Goal: Information Seeking & Learning: Learn about a topic

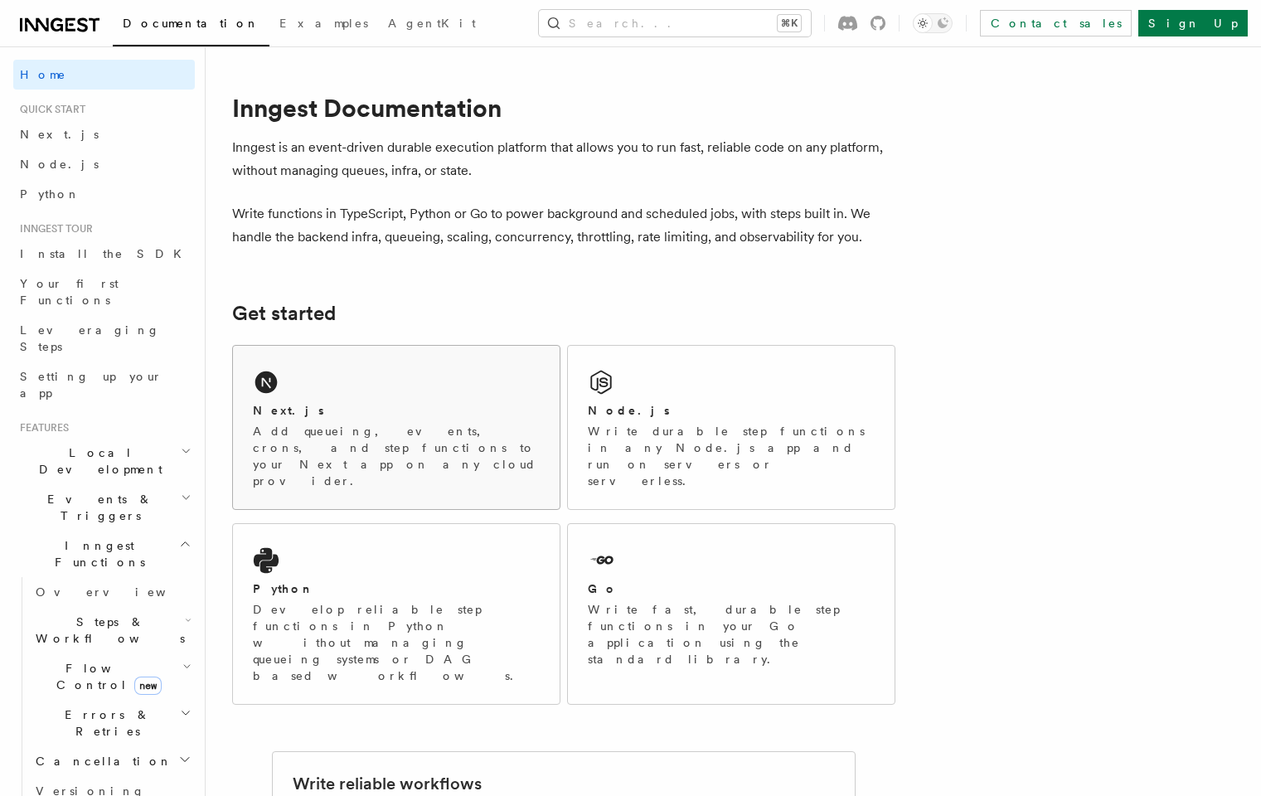
click at [410, 386] on div "Next.js Add queueing, events, crons, and step functions to your Next app on any…" at bounding box center [396, 427] width 327 height 163
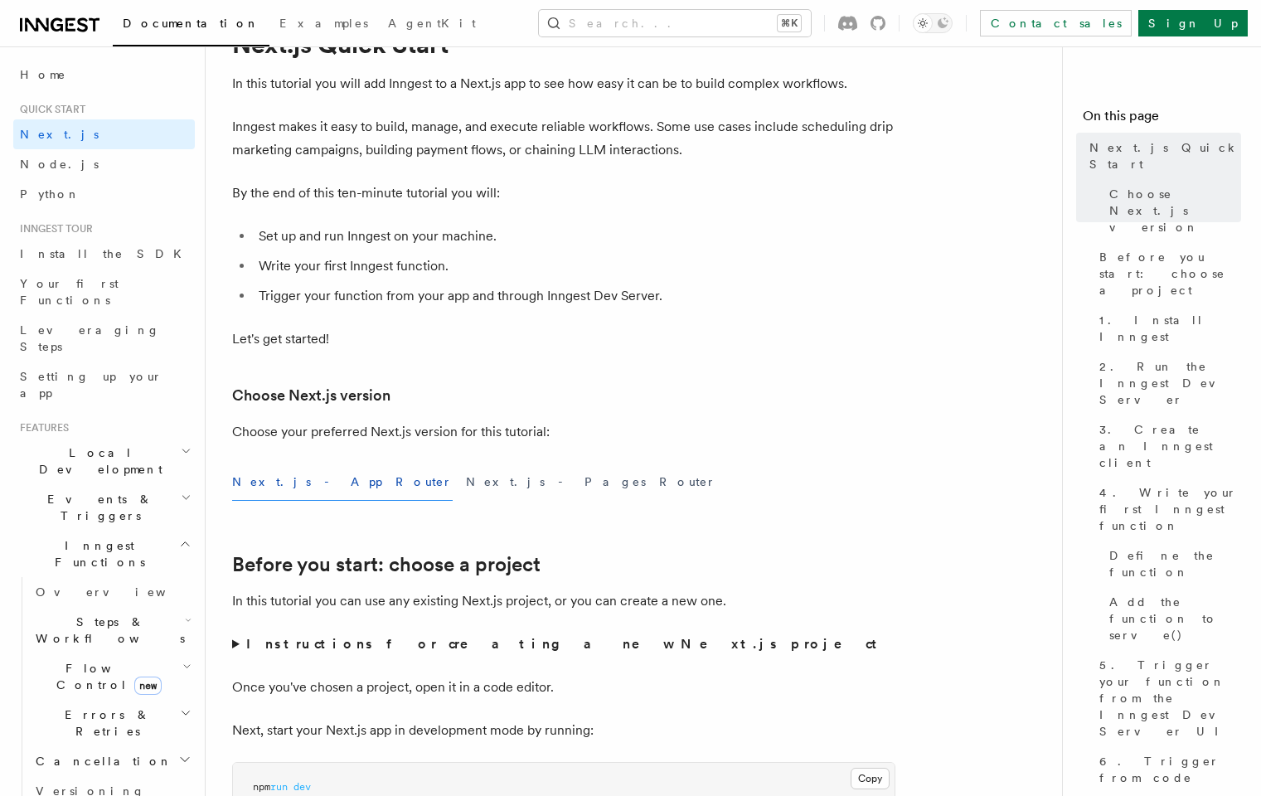
scroll to position [90, 0]
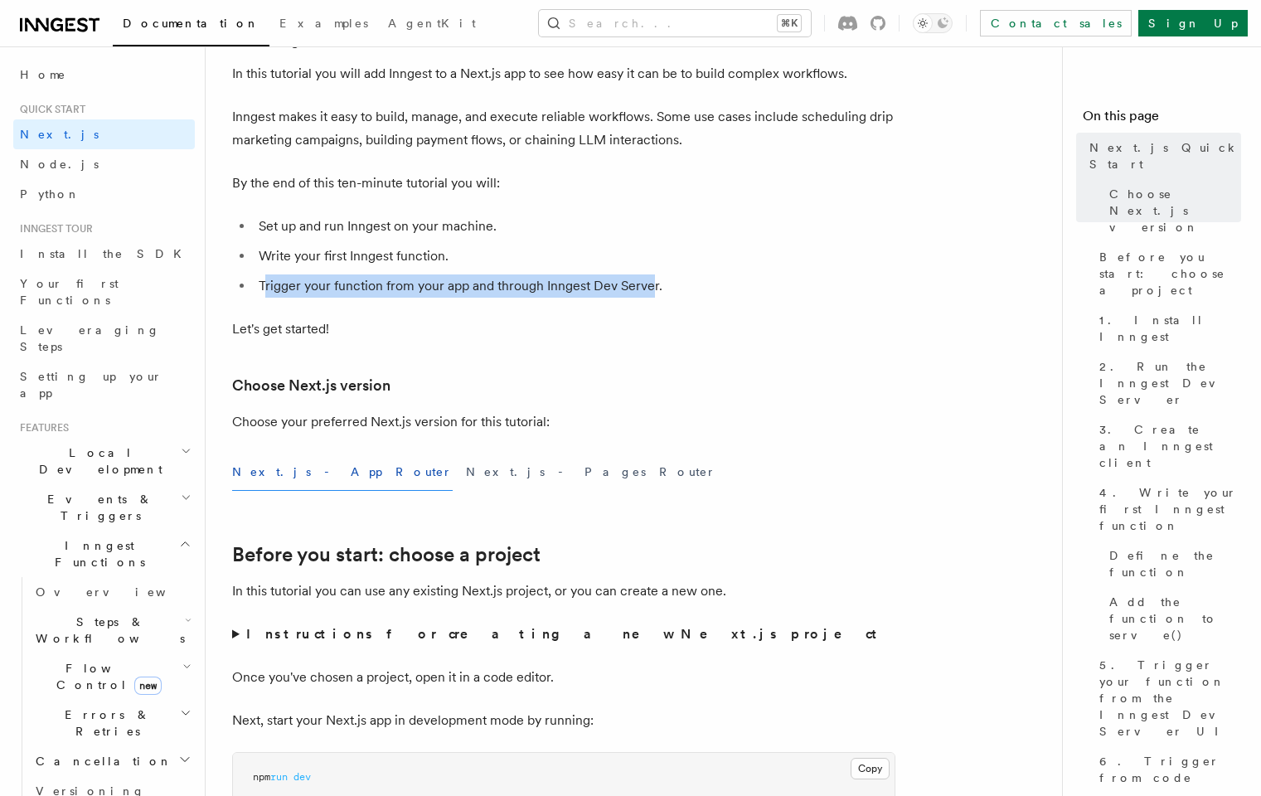
drag, startPoint x: 268, startPoint y: 281, endPoint x: 649, endPoint y: 289, distance: 381.5
click at [649, 289] on li "Trigger your function from your app and through Inngest Dev Server." at bounding box center [575, 285] width 642 height 23
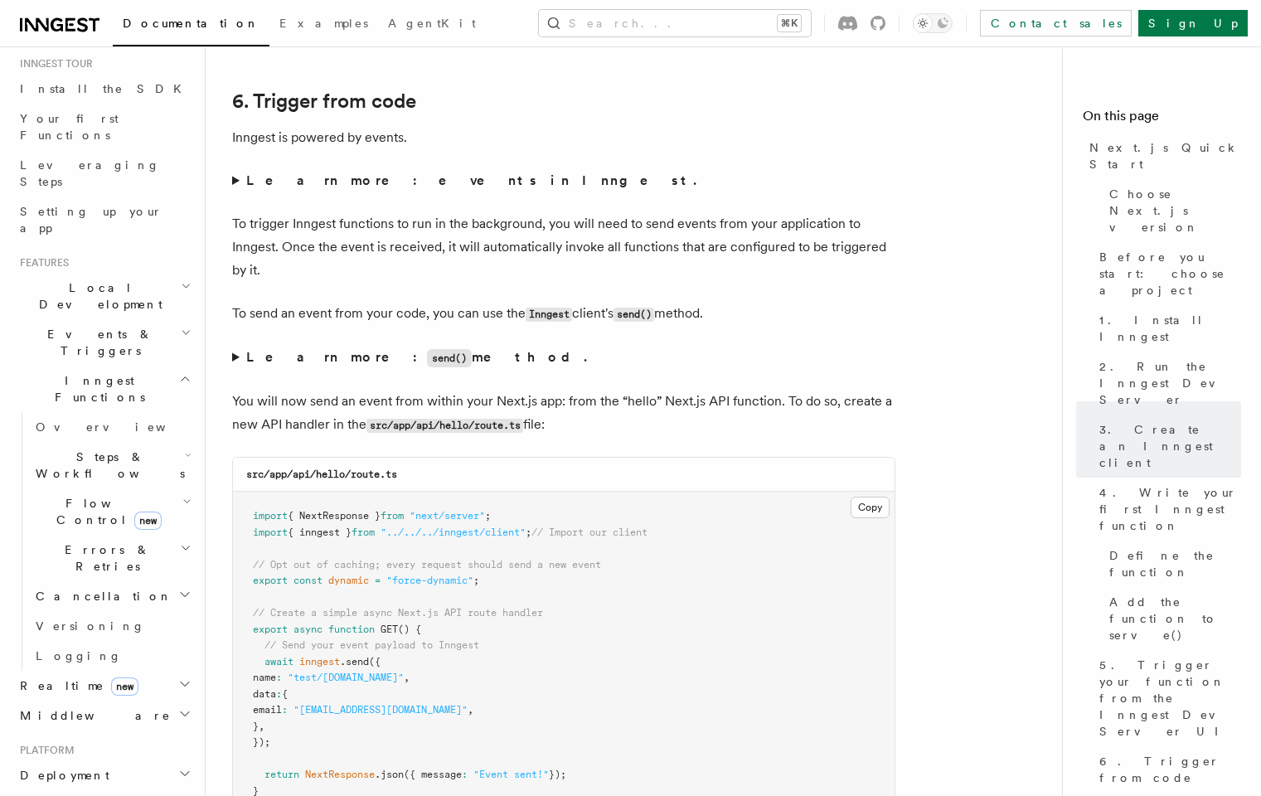
scroll to position [219, 0]
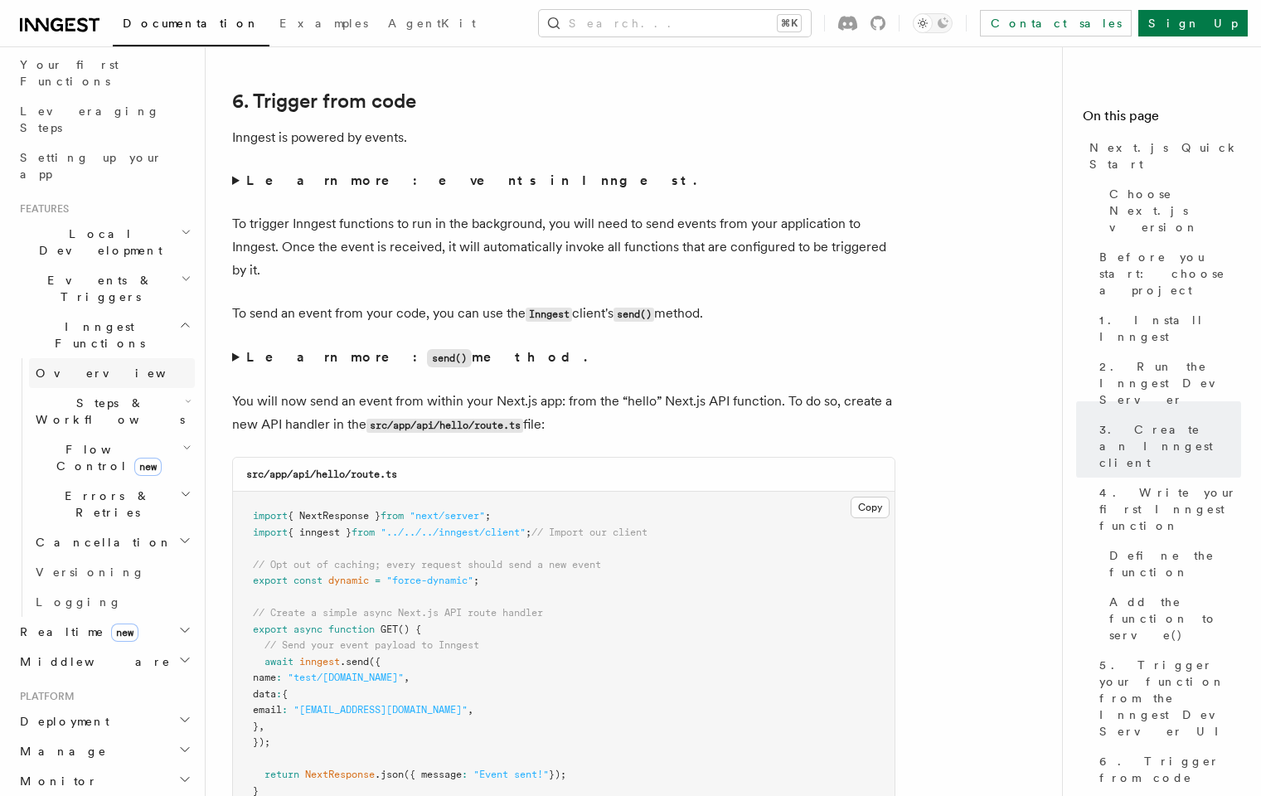
click at [87, 358] on link "Overview" at bounding box center [112, 373] width 166 height 30
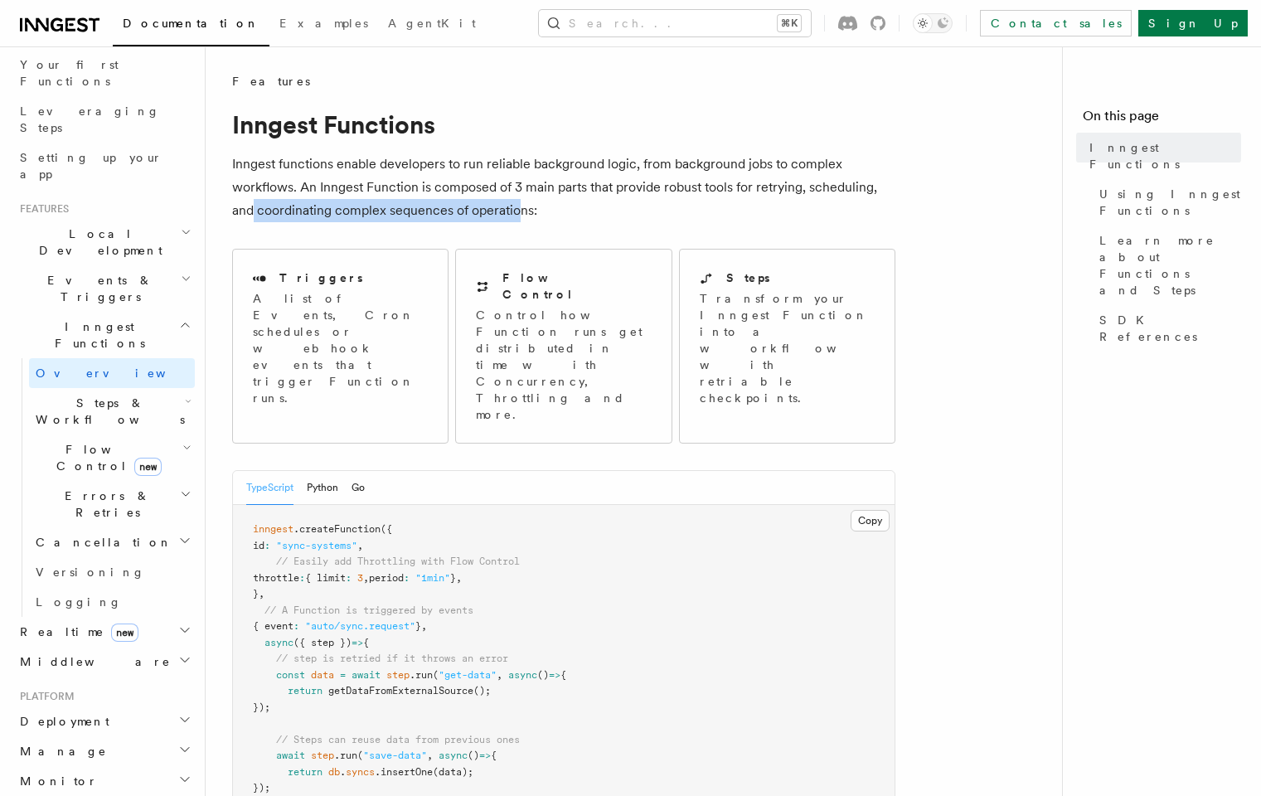
drag, startPoint x: 254, startPoint y: 221, endPoint x: 517, endPoint y: 214, distance: 262.9
click at [517, 214] on p "Inngest functions enable developers to run reliable background logic, from back…" at bounding box center [563, 188] width 663 height 70
click at [84, 272] on span "Events & Triggers" at bounding box center [96, 288] width 167 height 33
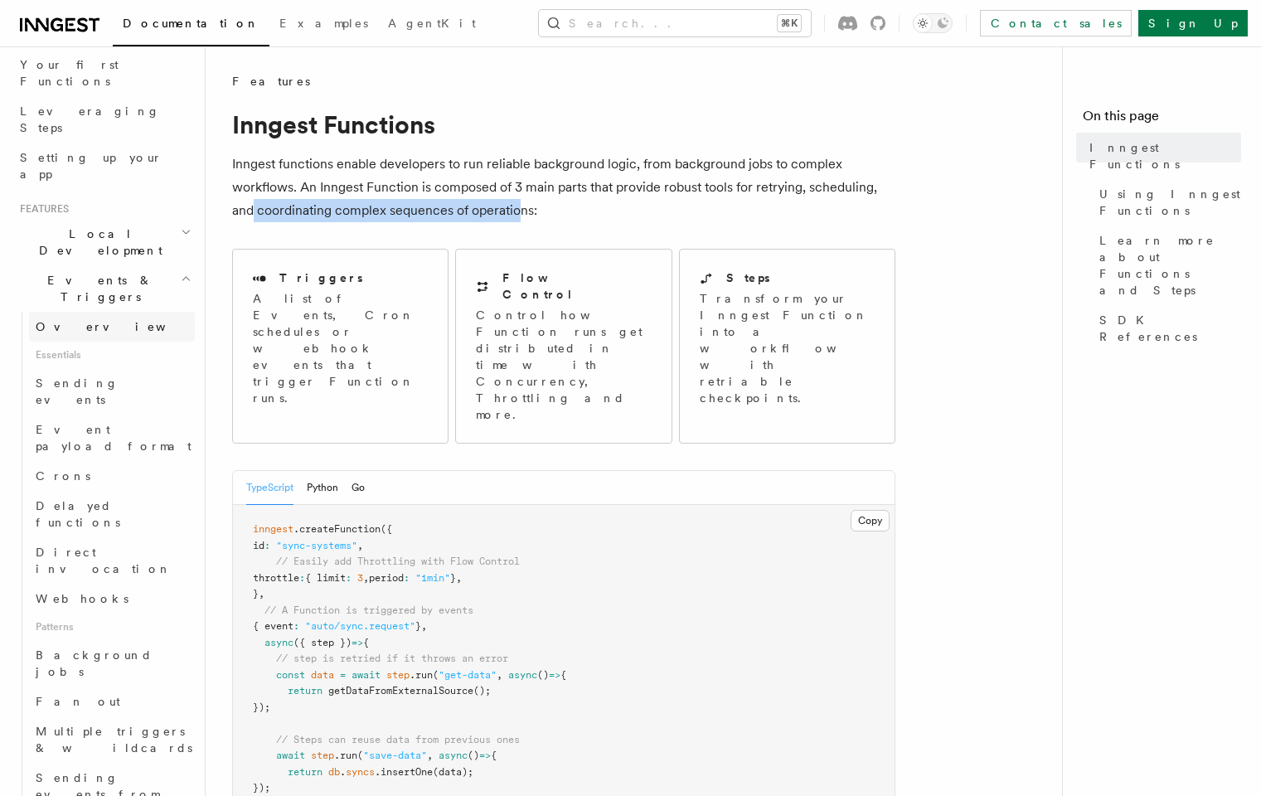
click at [82, 320] on span "Overview" at bounding box center [121, 326] width 171 height 13
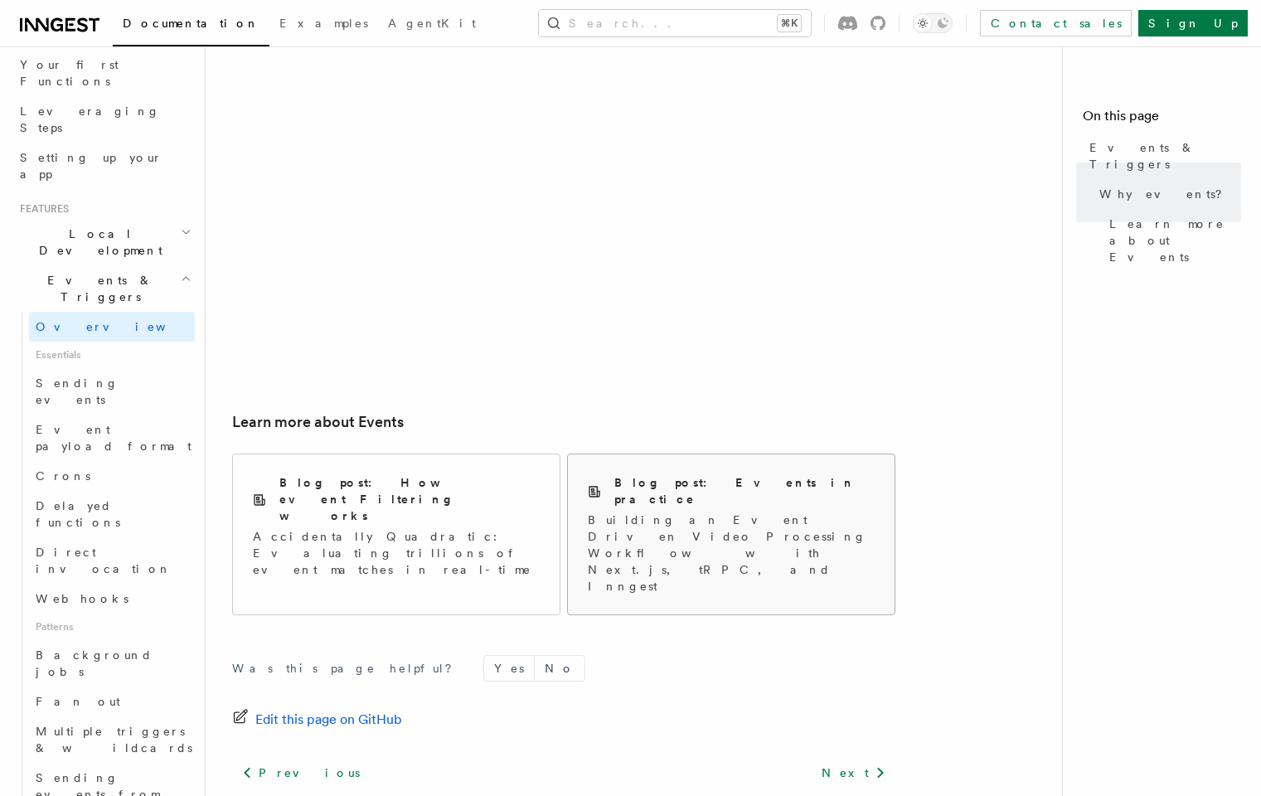
scroll to position [1006, 0]
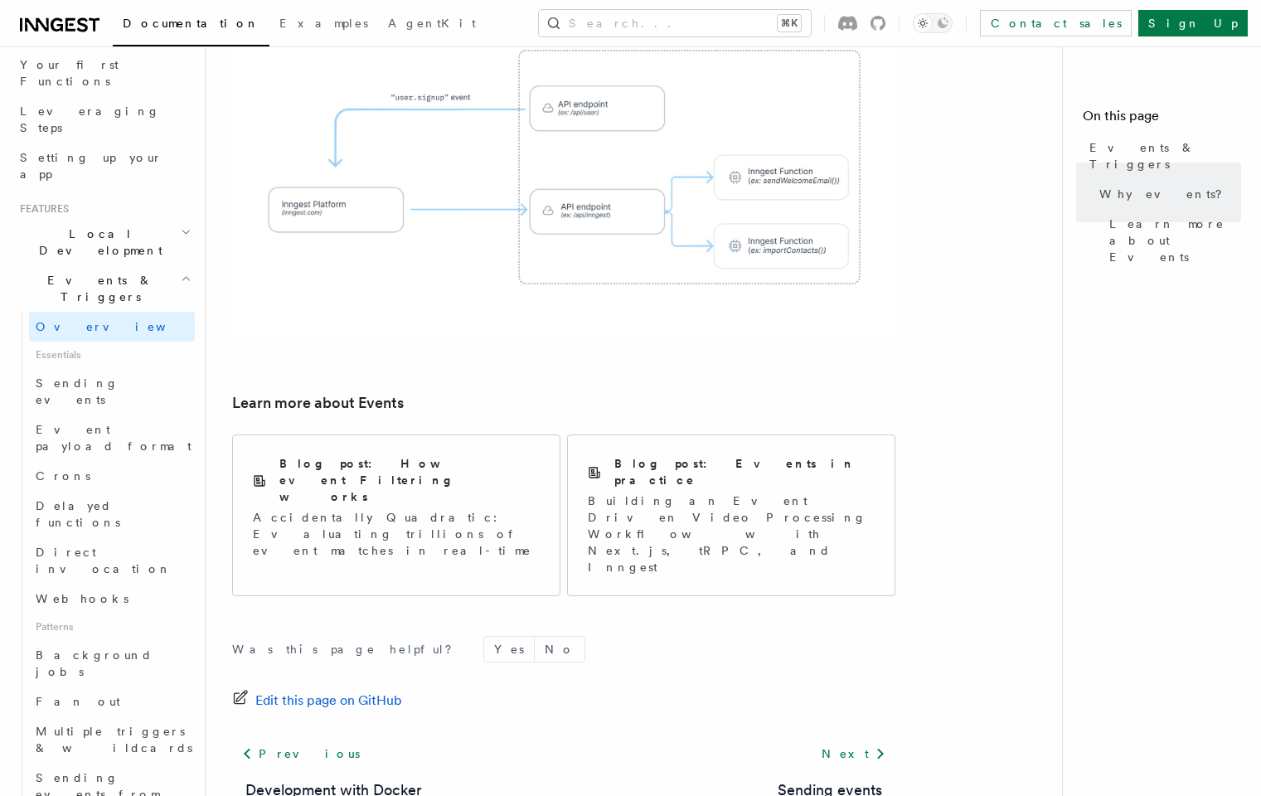
click at [858, 739] on div "Next Sending events" at bounding box center [829, 770] width 131 height 63
click at [861, 739] on link "Next" at bounding box center [854, 754] width 84 height 30
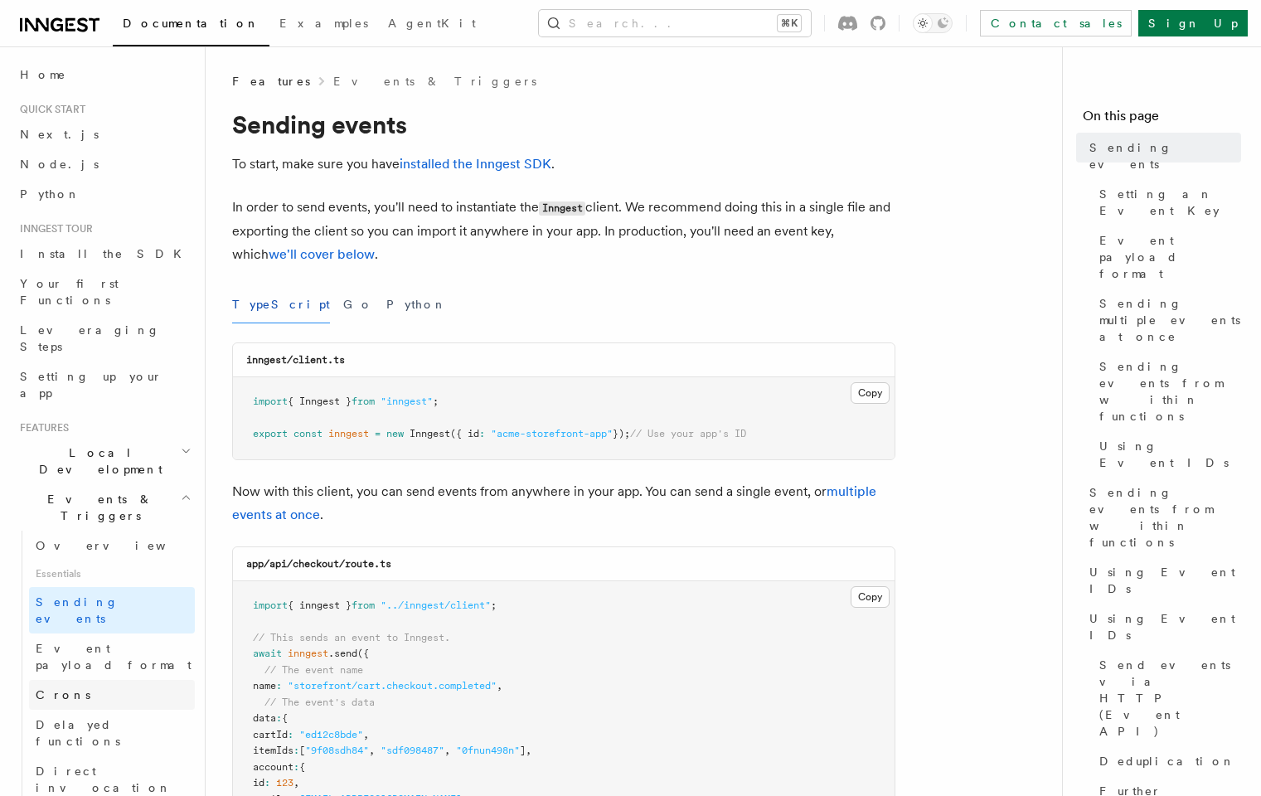
click at [83, 680] on link "Crons" at bounding box center [112, 695] width 166 height 30
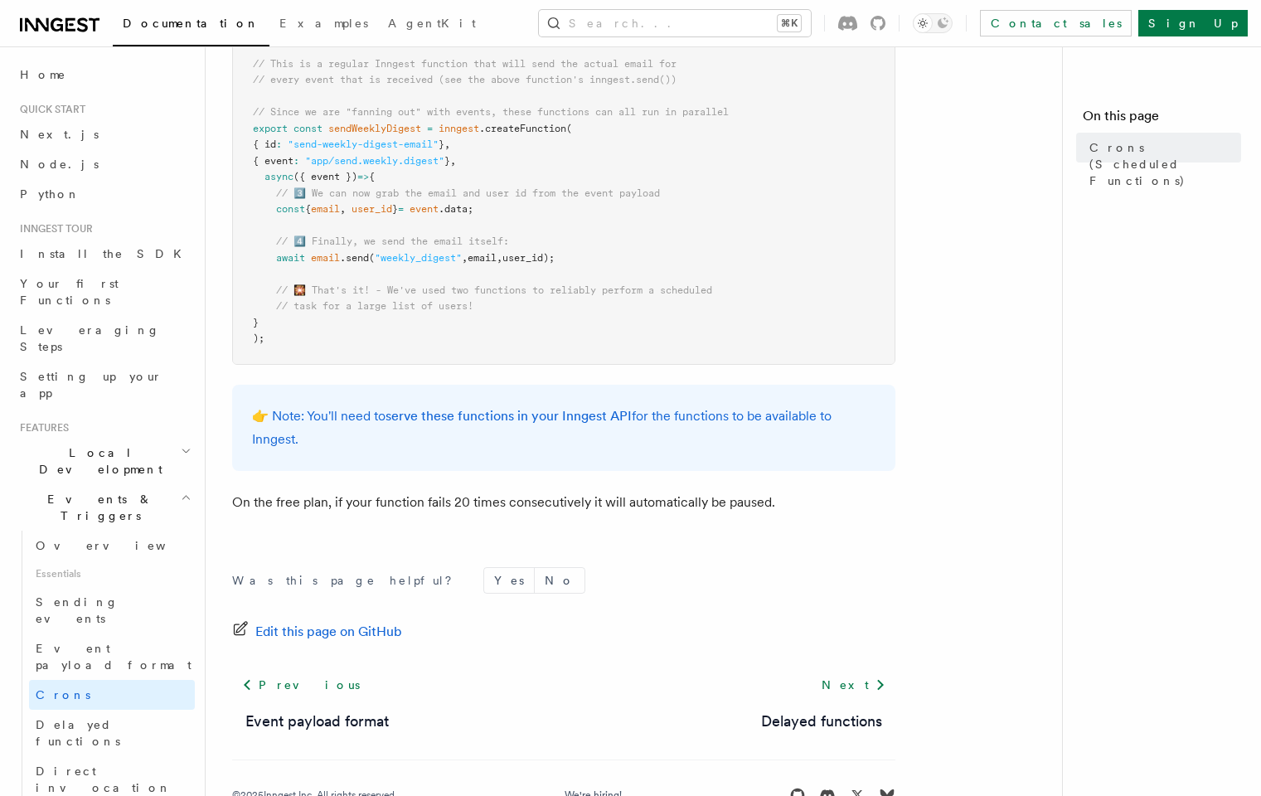
scroll to position [1023, 0]
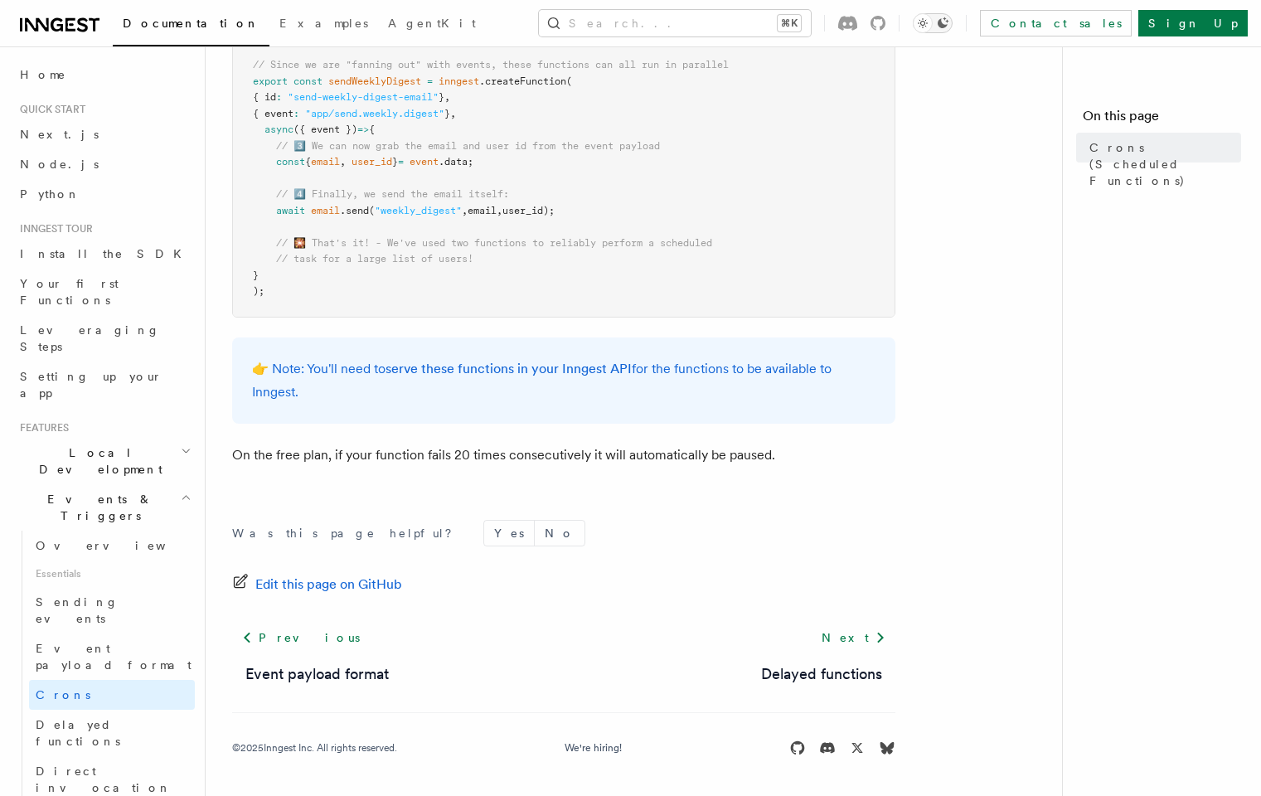
click at [927, 23] on icon "Toggle dark mode" at bounding box center [922, 23] width 9 height 9
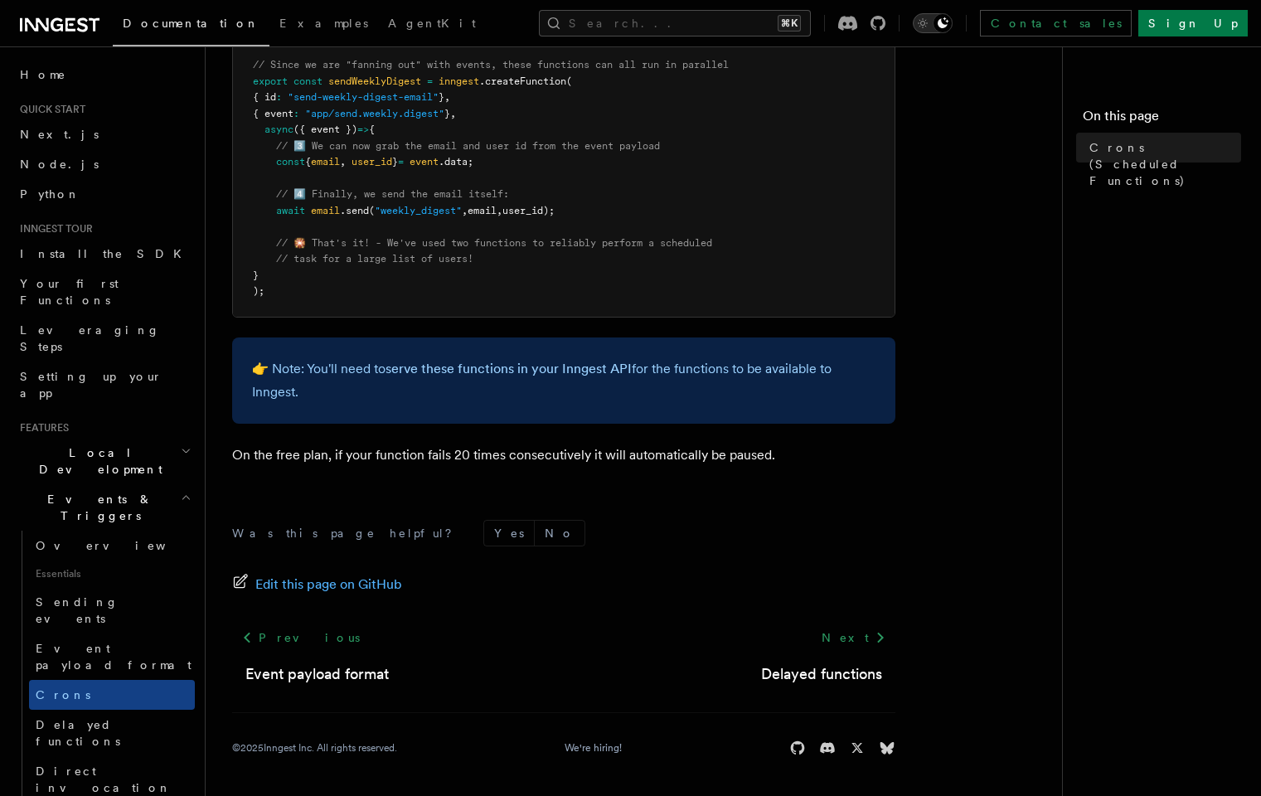
click at [927, 23] on icon "Toggle dark mode" at bounding box center [922, 23] width 9 height 9
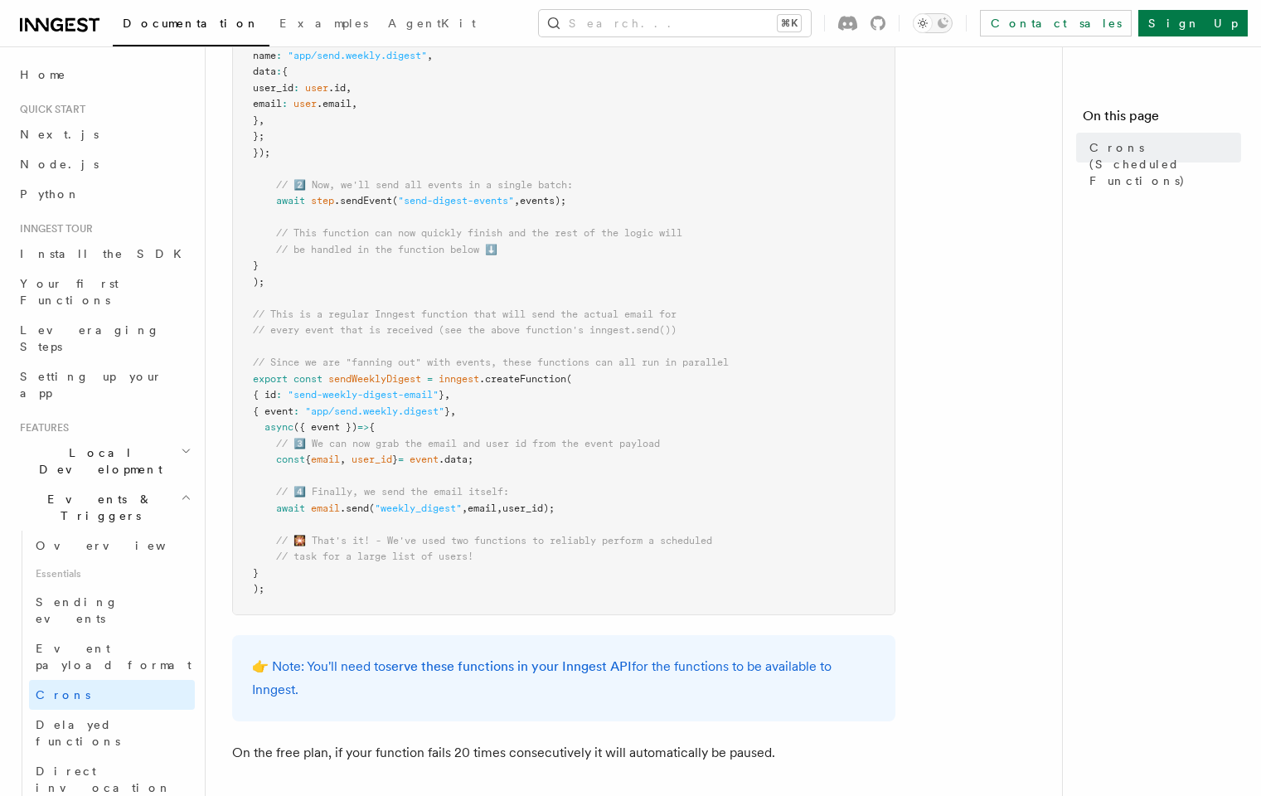
scroll to position [0, 0]
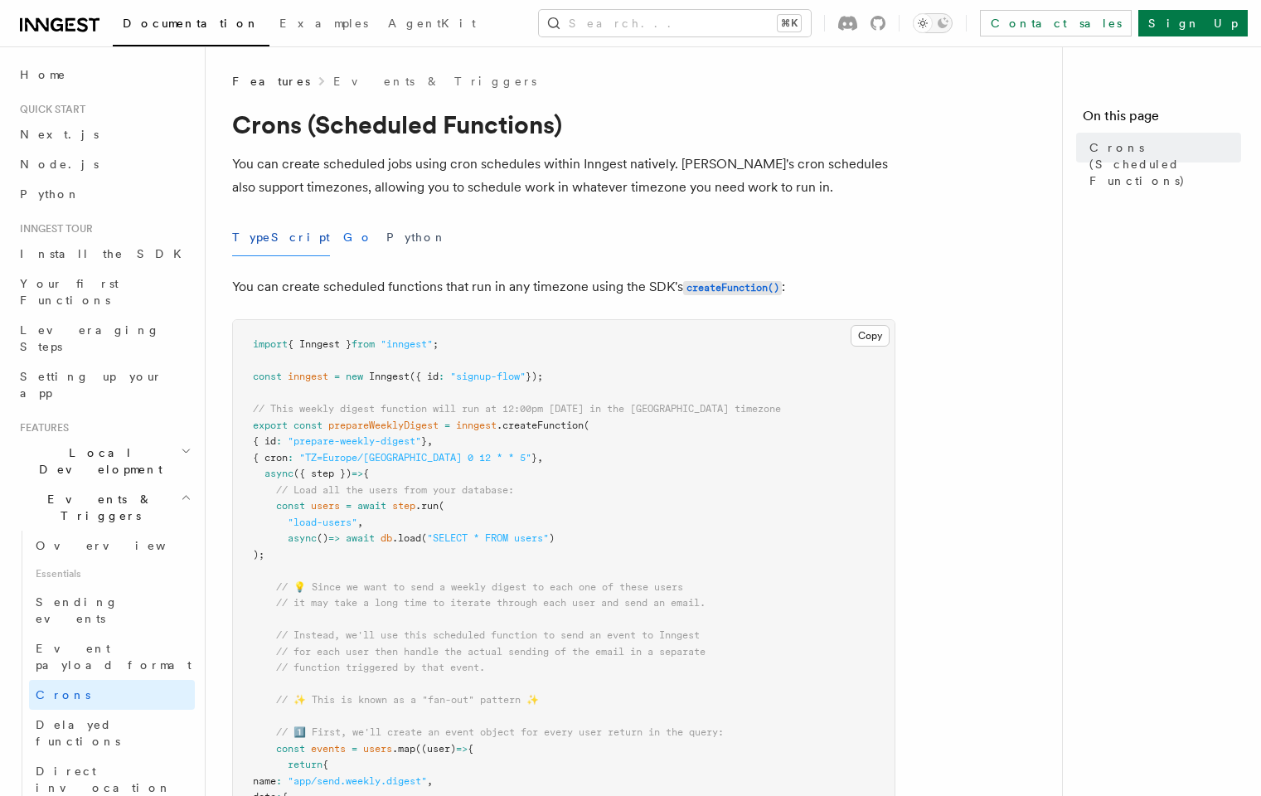
click at [343, 241] on button "Go" at bounding box center [358, 237] width 30 height 37
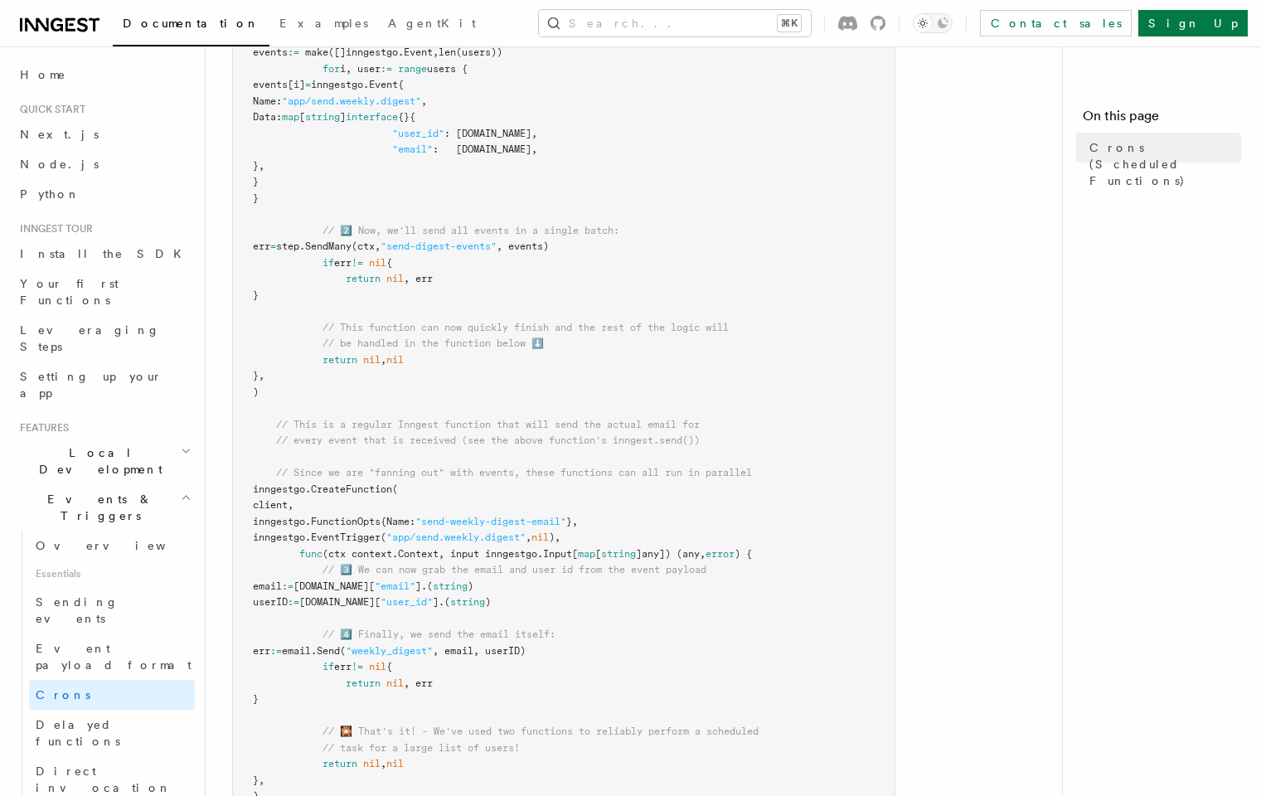
scroll to position [1171, 0]
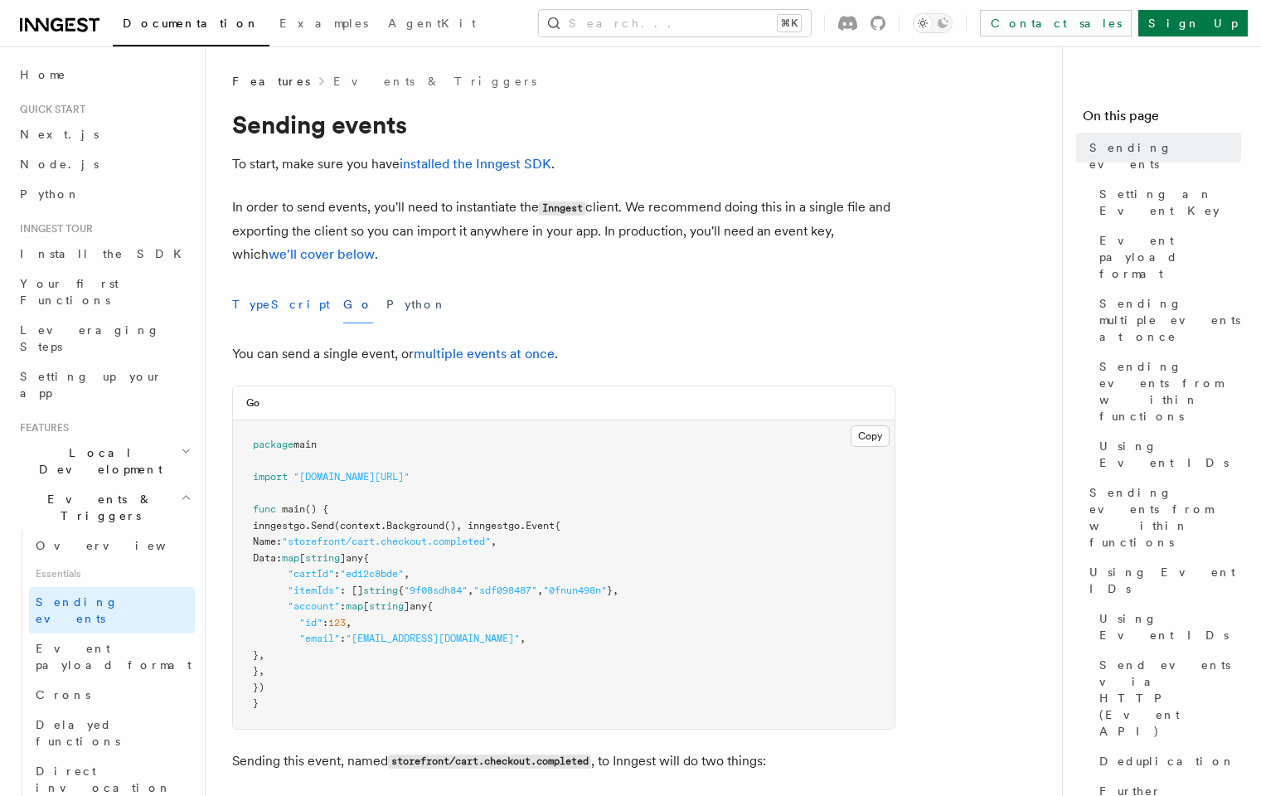
click at [251, 304] on button "TypeScript" at bounding box center [281, 304] width 98 height 37
